Goal: Find specific page/section: Find specific page/section

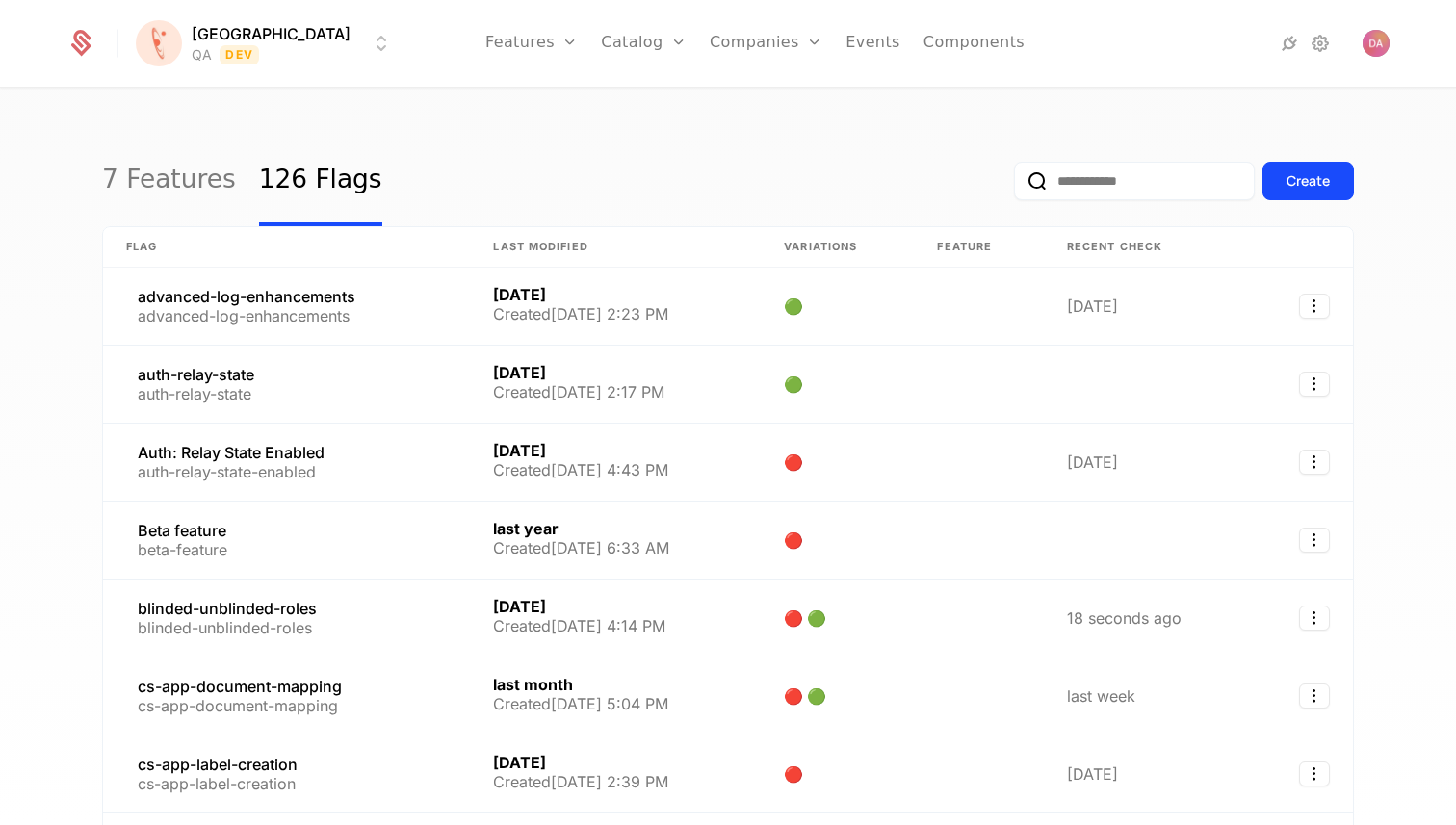
click at [259, 42] on html "[PERSON_NAME] QA Dev Features Features Flags Catalog Plans Add Ons Configuratio…" at bounding box center [728, 412] width 1456 height 825
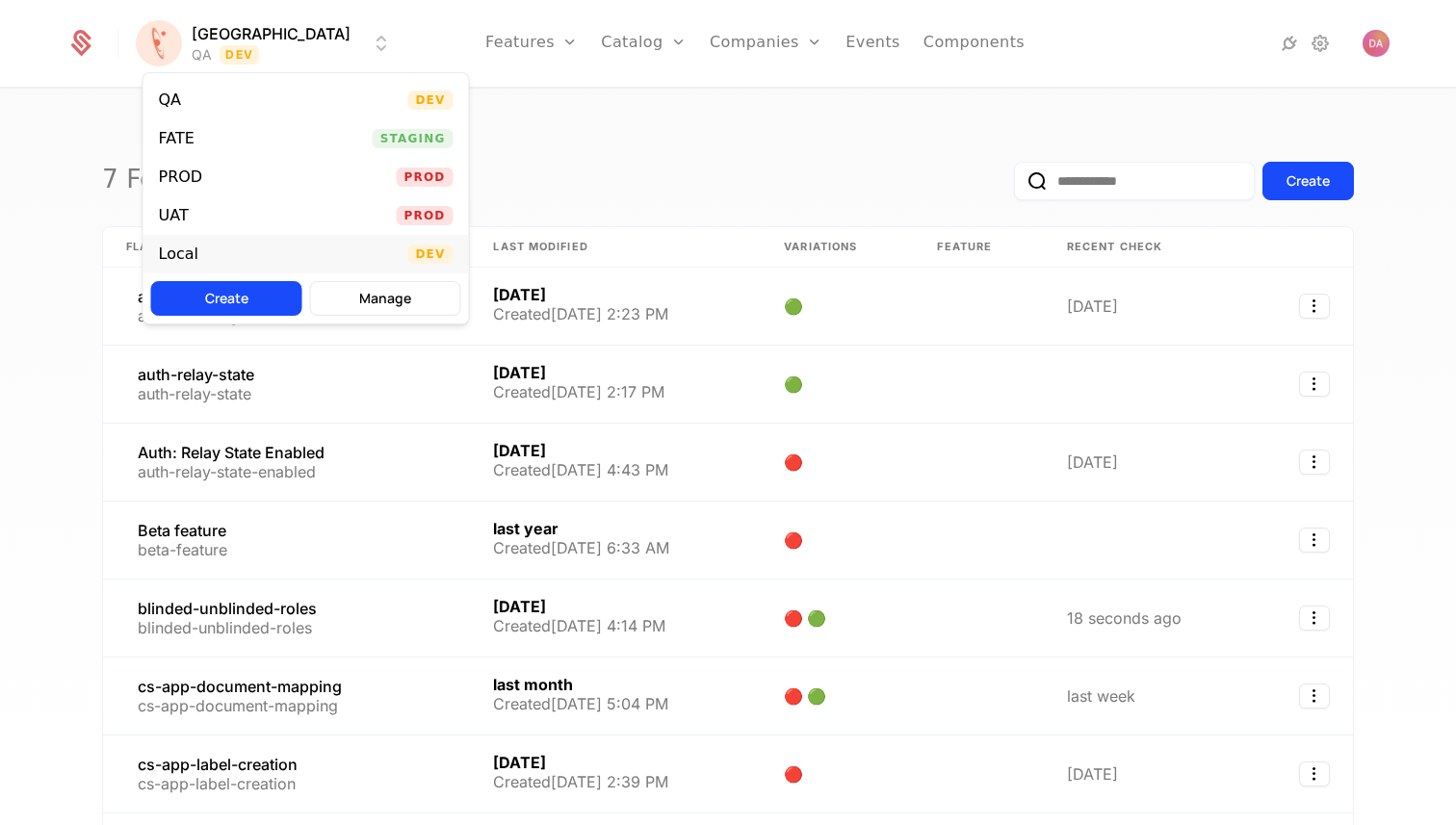
click at [206, 253] on div "Local" at bounding box center [186, 254] width 55 height 20
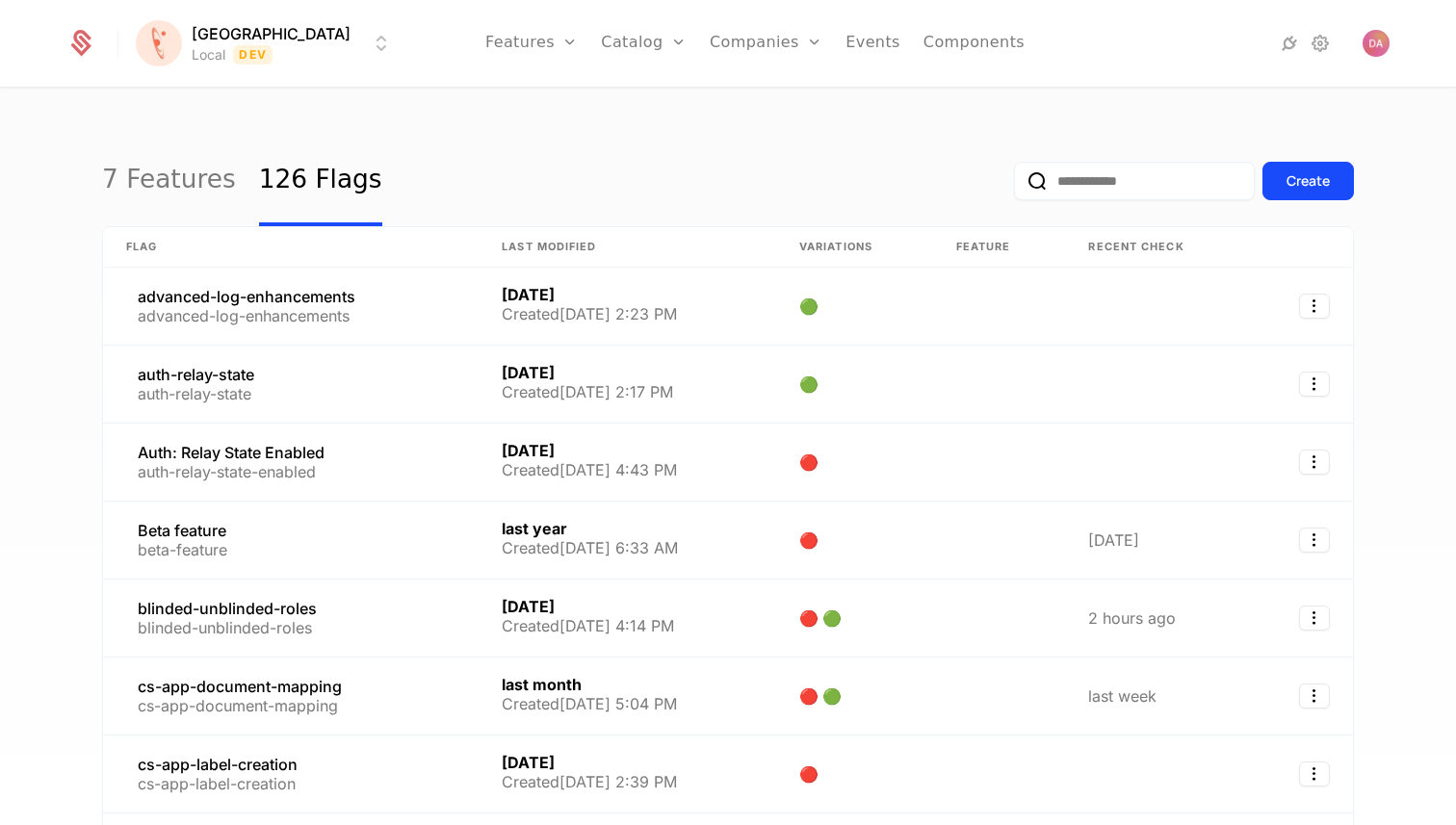
click at [1077, 187] on input "email" at bounding box center [1134, 180] width 241 height 38
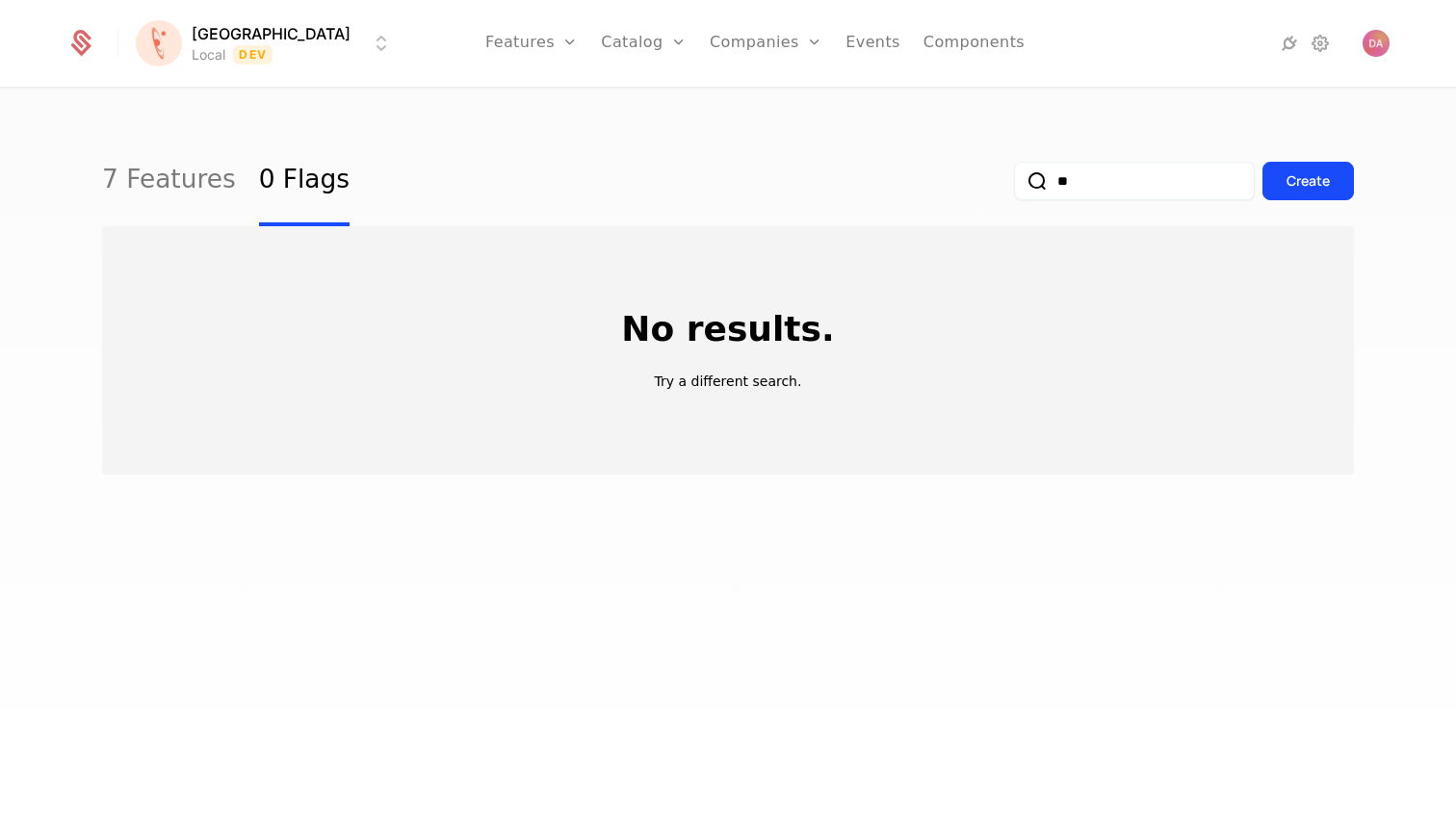
type input "*"
